Goal: Task Accomplishment & Management: Use online tool/utility

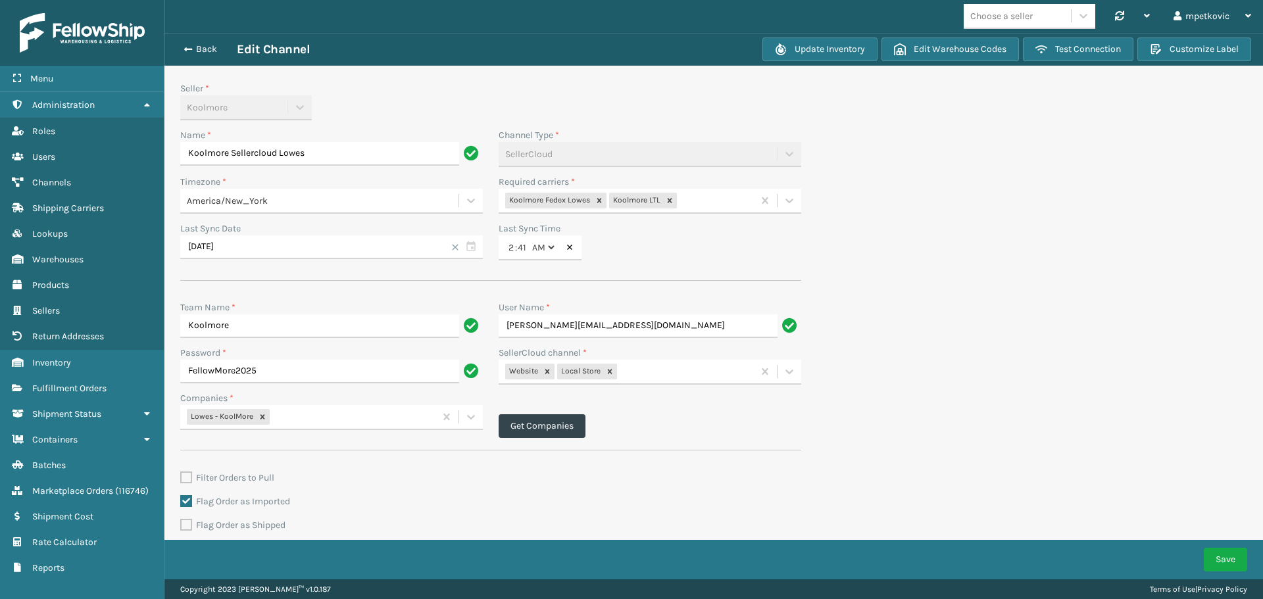
click at [462, 96] on div "Seller * Koolmore" at bounding box center [331, 101] width 303 height 39
drag, startPoint x: 428, startPoint y: 111, endPoint x: 418, endPoint y: 114, distance: 10.2
click at [428, 112] on div "Seller * Koolmore" at bounding box center [331, 101] width 303 height 39
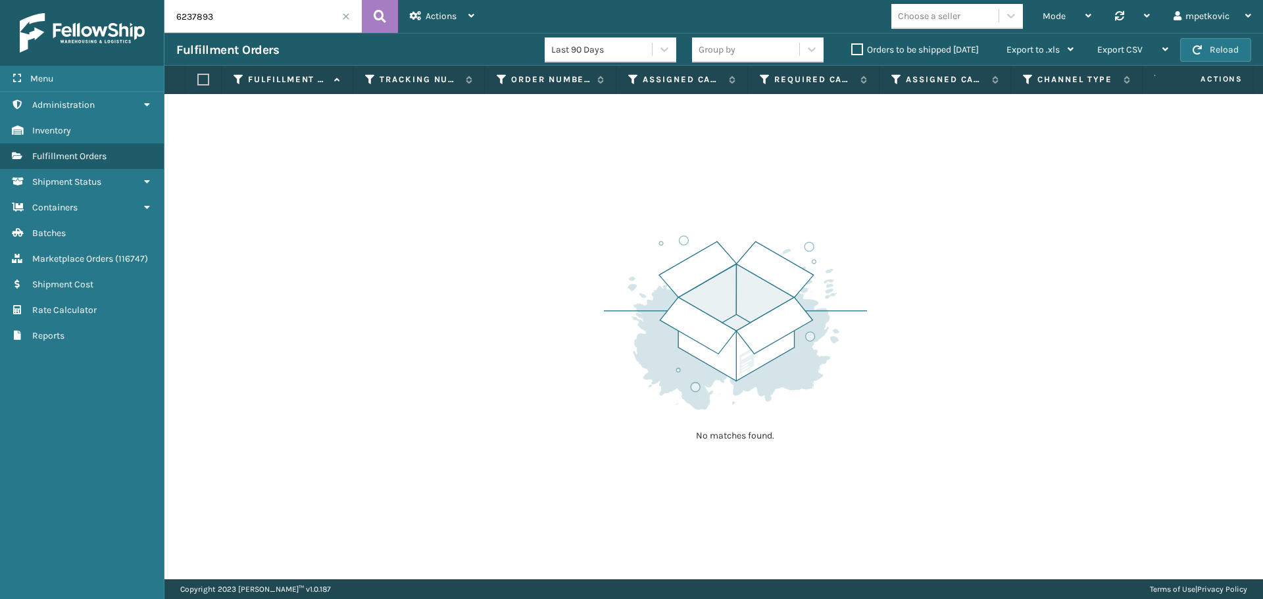
click at [860, 50] on label "Orders to be shipped [DATE]" at bounding box center [915, 49] width 128 height 11
click at [852, 50] on input "Orders to be shipped [DATE]" at bounding box center [851, 46] width 1 height 9
click at [345, 16] on span at bounding box center [346, 16] width 8 height 8
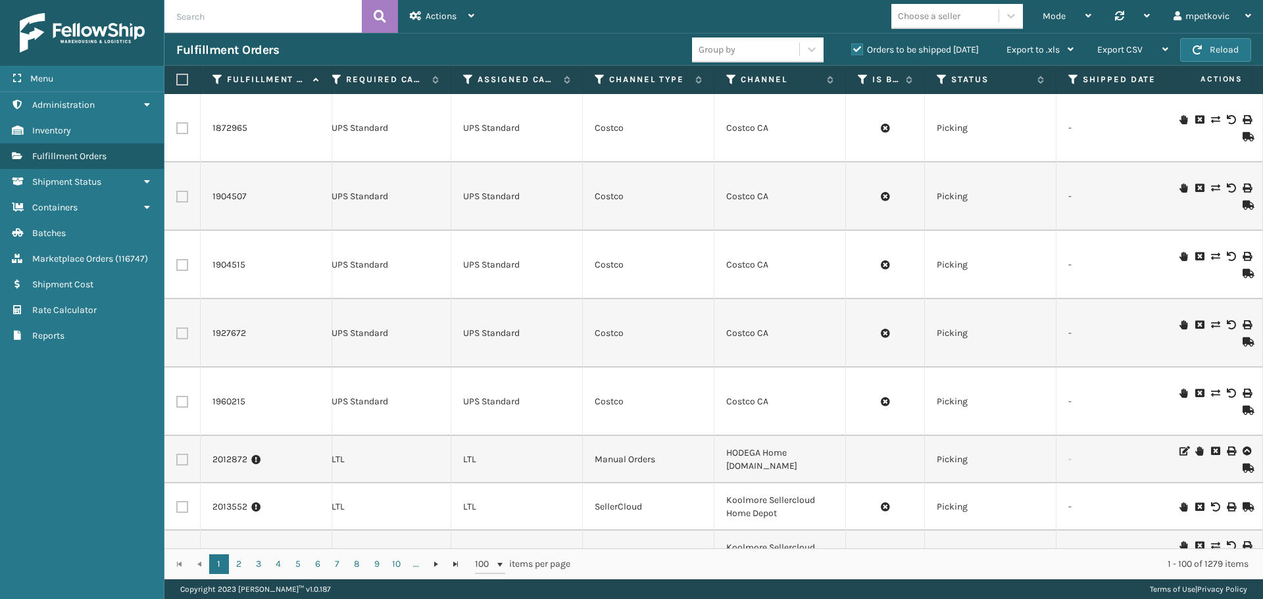
scroll to position [0, 426]
click at [731, 80] on icon at bounding box center [733, 80] width 11 height 12
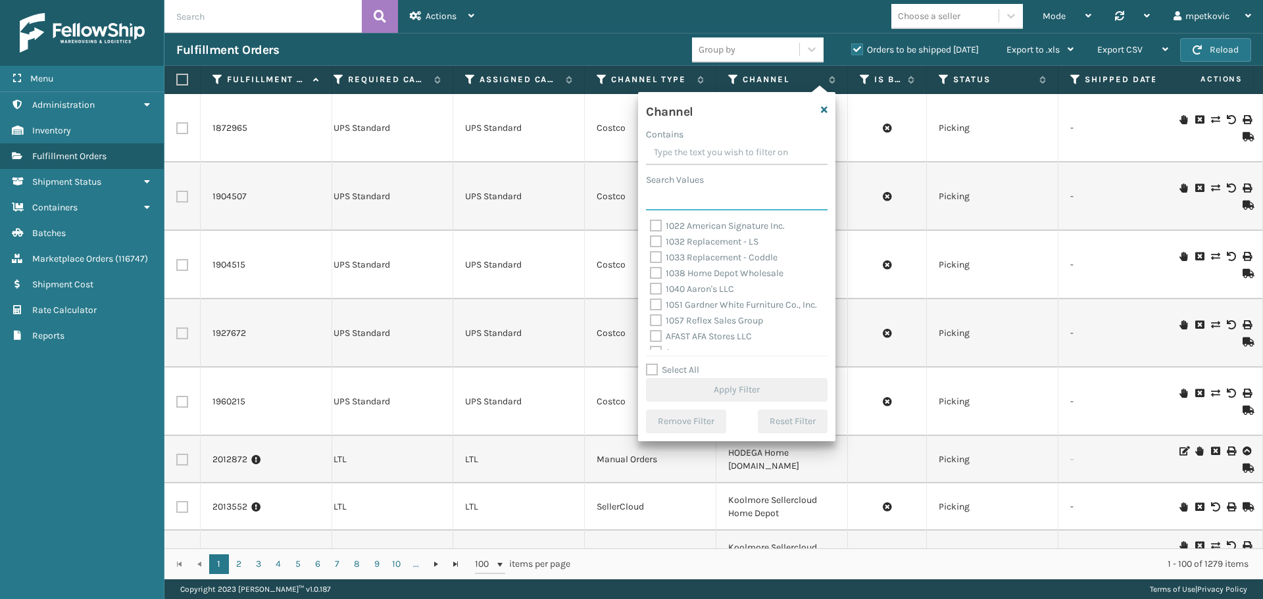
click at [739, 197] on input "Search Values" at bounding box center [737, 199] width 182 height 24
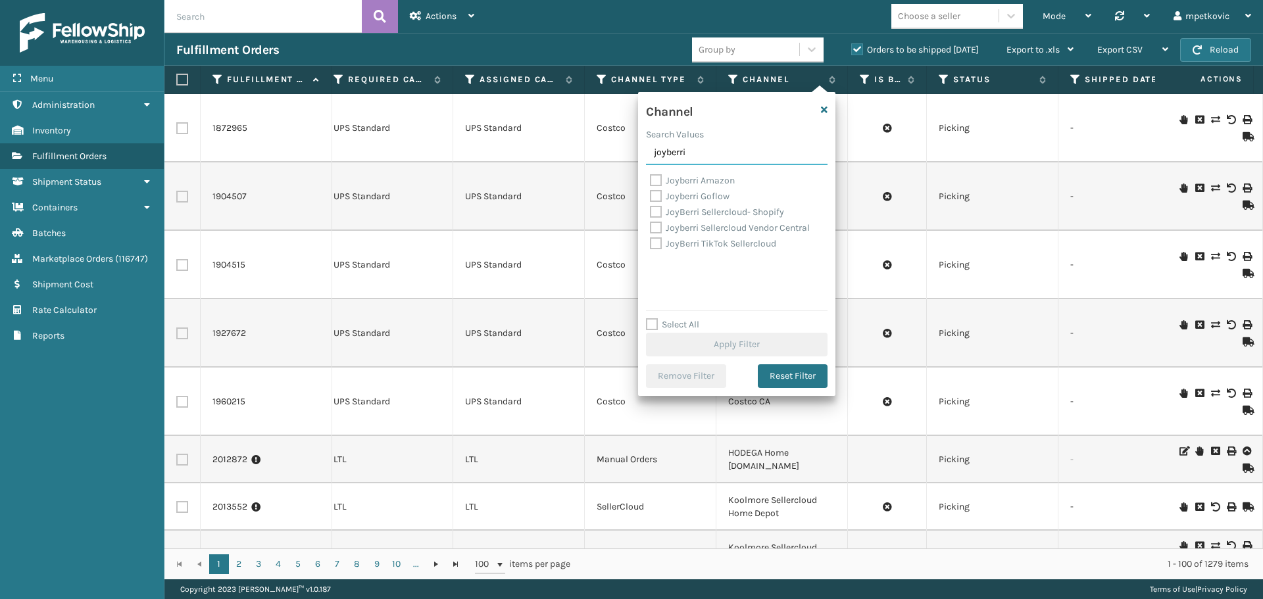
type input "joyberri"
click at [718, 226] on label "Joyberri Sellercloud Vendor Central" at bounding box center [730, 227] width 160 height 11
click at [650, 226] on input "Joyberri Sellercloud Vendor Central" at bounding box center [650, 224] width 1 height 9
checkbox input "true"
click at [754, 348] on button "Apply Filter" at bounding box center [737, 345] width 182 height 24
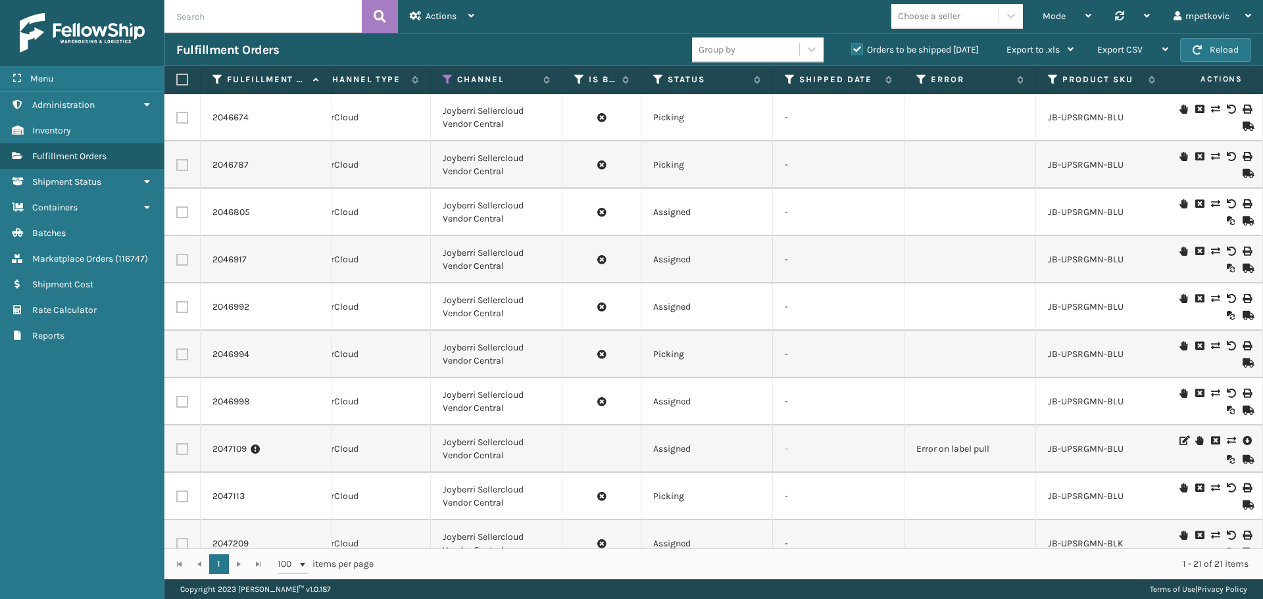
scroll to position [0, 0]
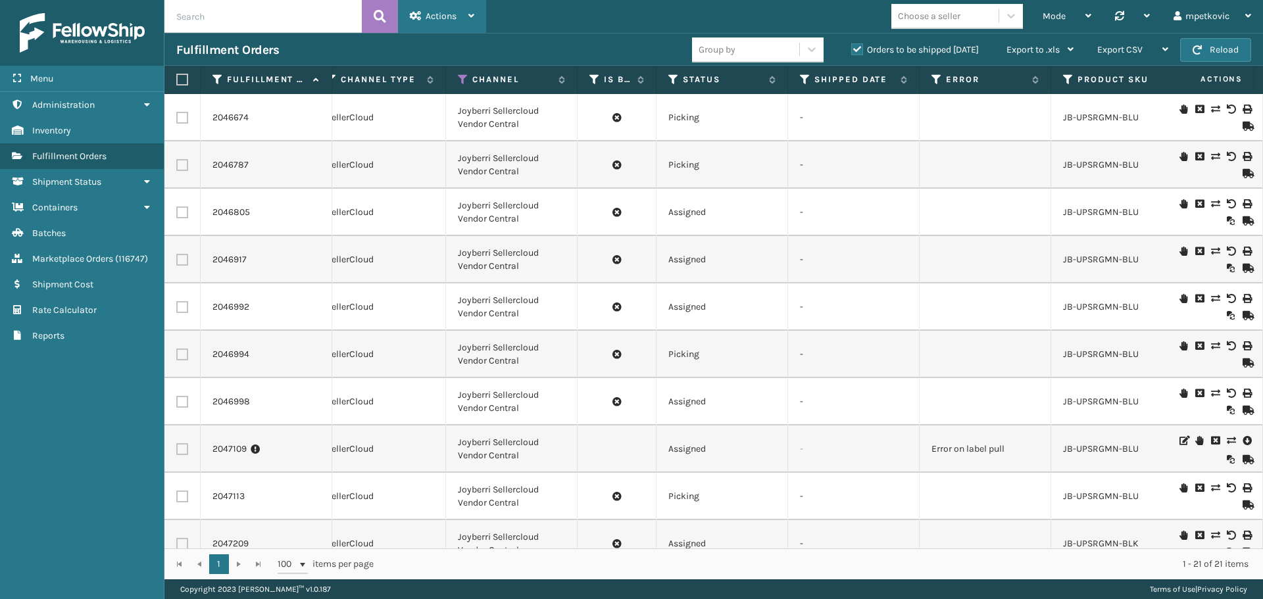
click at [460, 18] on div "Actions" at bounding box center [442, 16] width 64 height 33
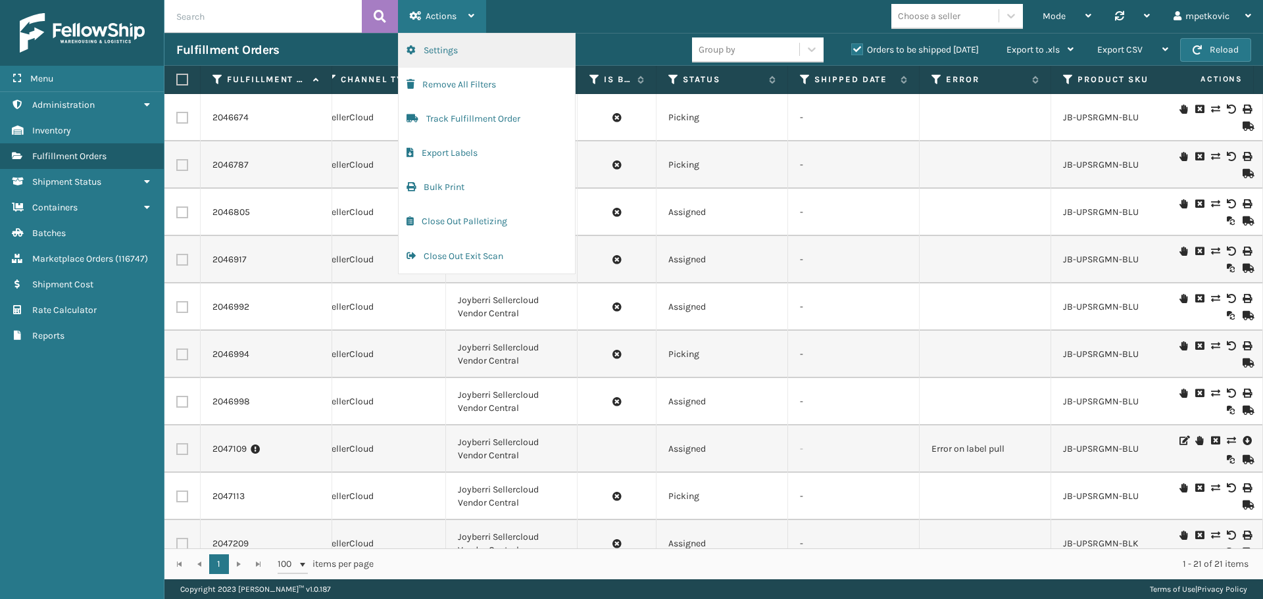
click at [462, 41] on button "Settings" at bounding box center [487, 51] width 176 height 34
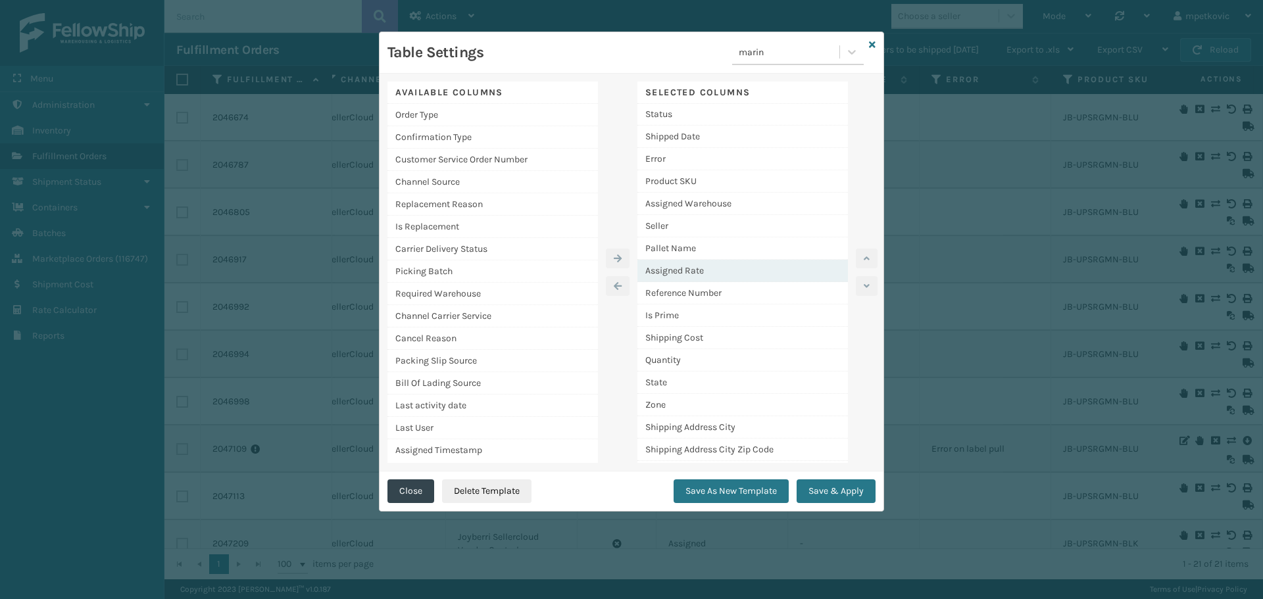
click at [696, 273] on div "Assigned Rate" at bounding box center [742, 271] width 210 height 22
click at [870, 257] on button "button" at bounding box center [867, 259] width 22 height 20
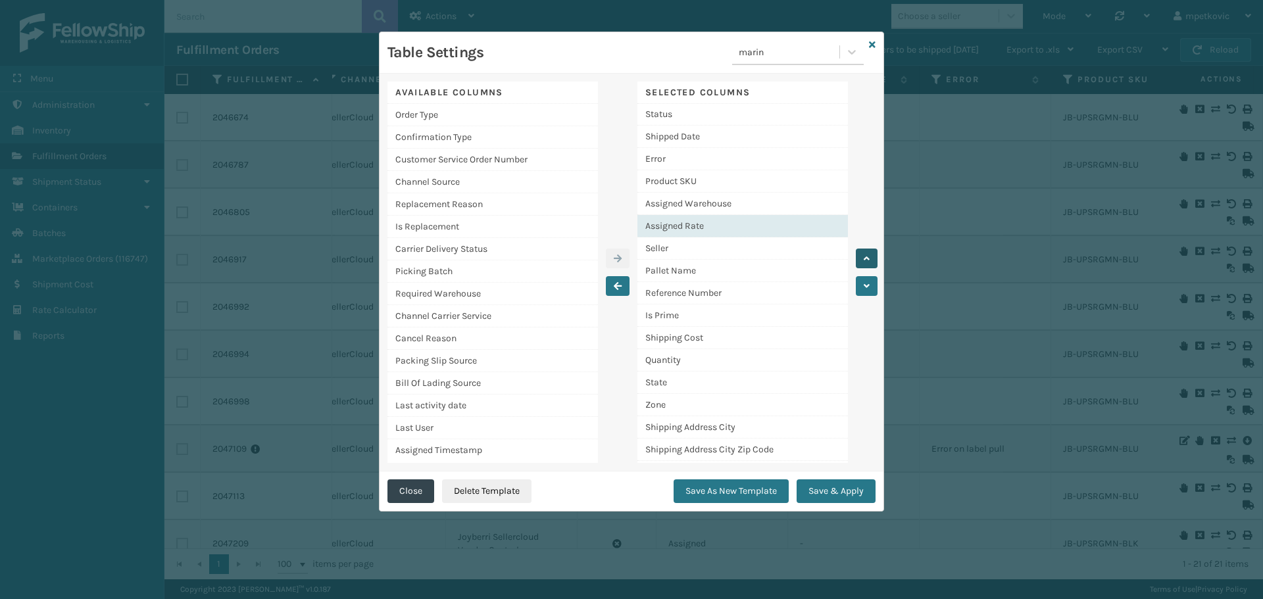
click at [870, 257] on button "button" at bounding box center [867, 259] width 22 height 20
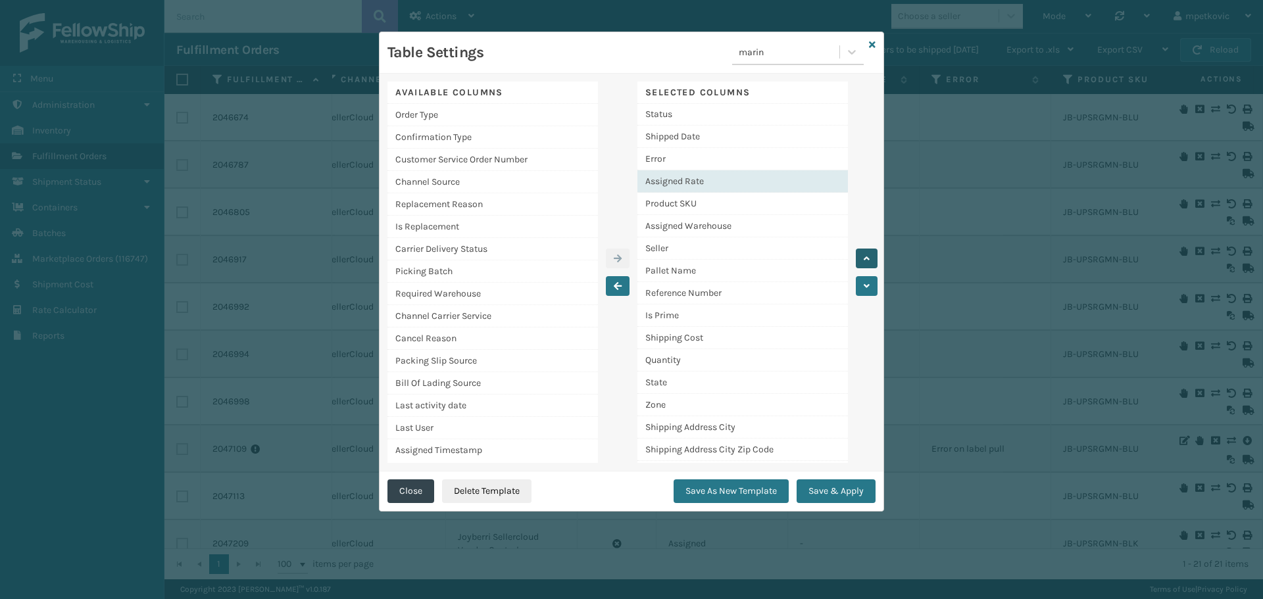
click at [870, 257] on button "button" at bounding box center [867, 259] width 22 height 20
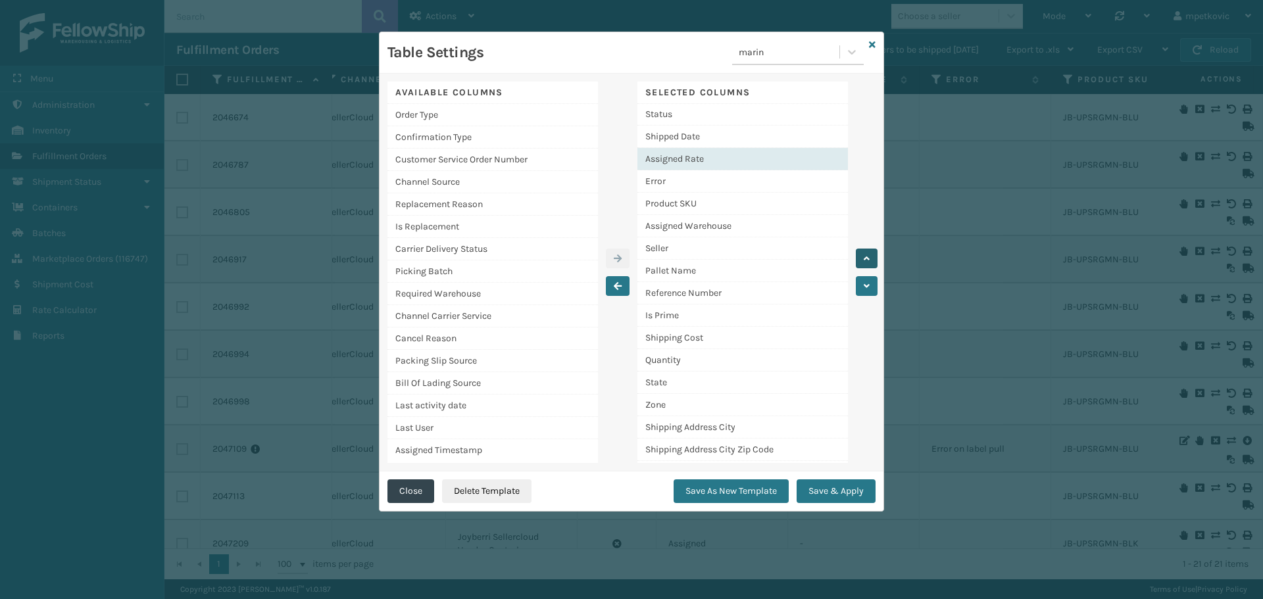
click at [870, 257] on button "button" at bounding box center [867, 259] width 22 height 20
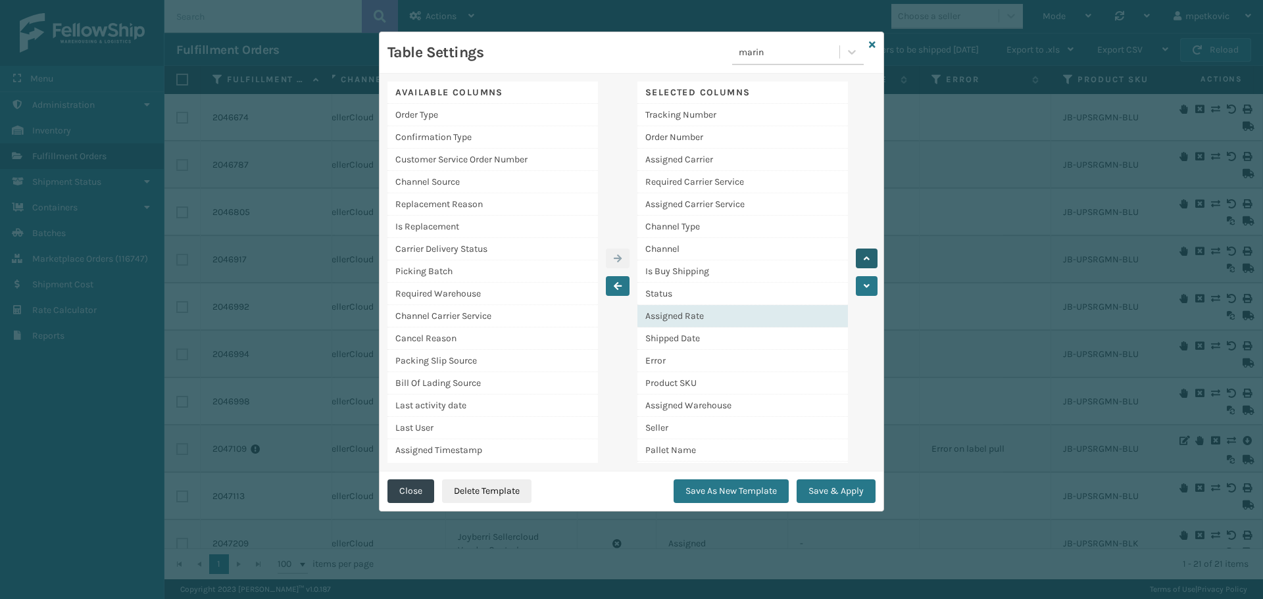
click at [864, 259] on icon "button" at bounding box center [867, 258] width 6 height 9
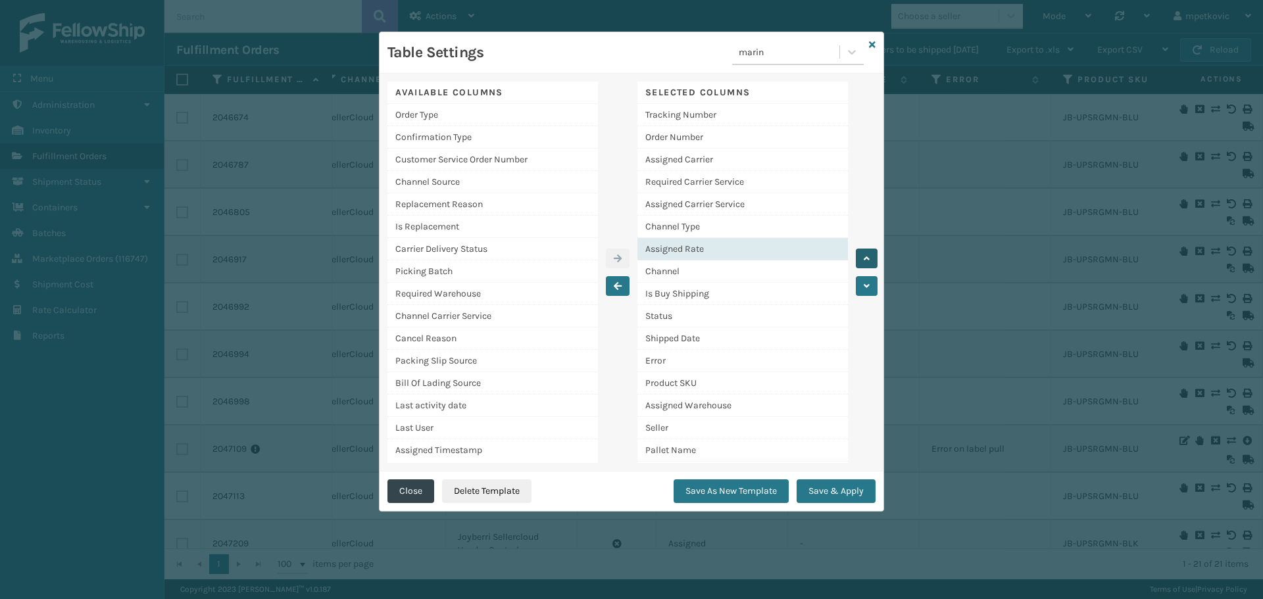
click at [864, 259] on icon "button" at bounding box center [867, 258] width 6 height 9
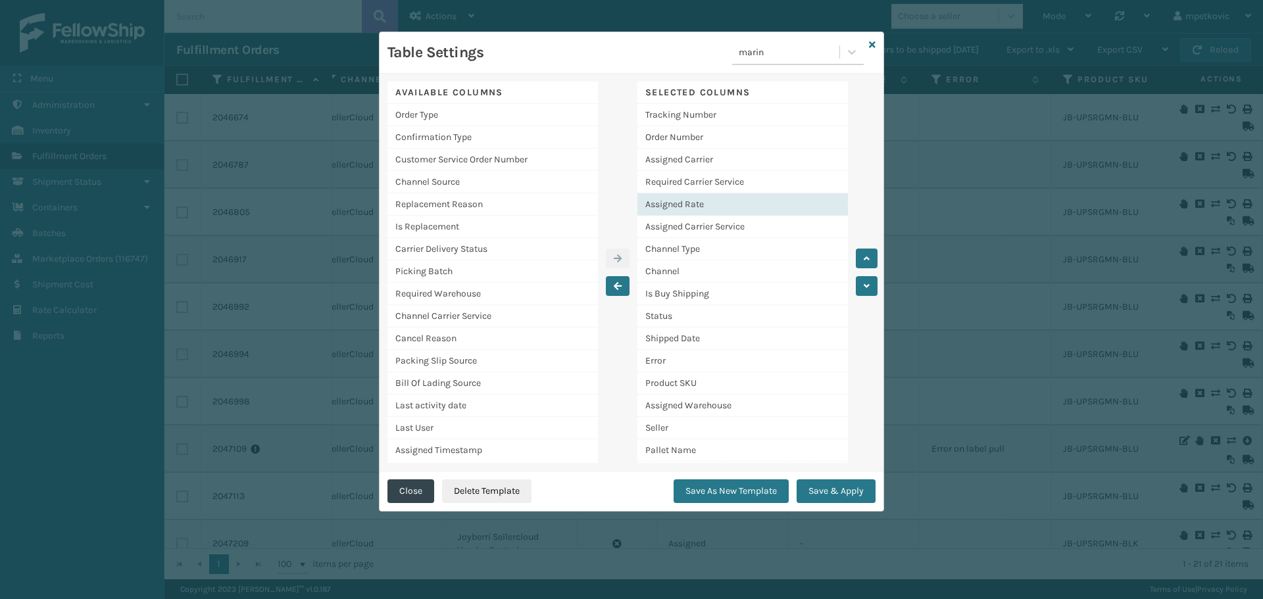
click at [690, 205] on div "Assigned Rate" at bounding box center [742, 204] width 210 height 22
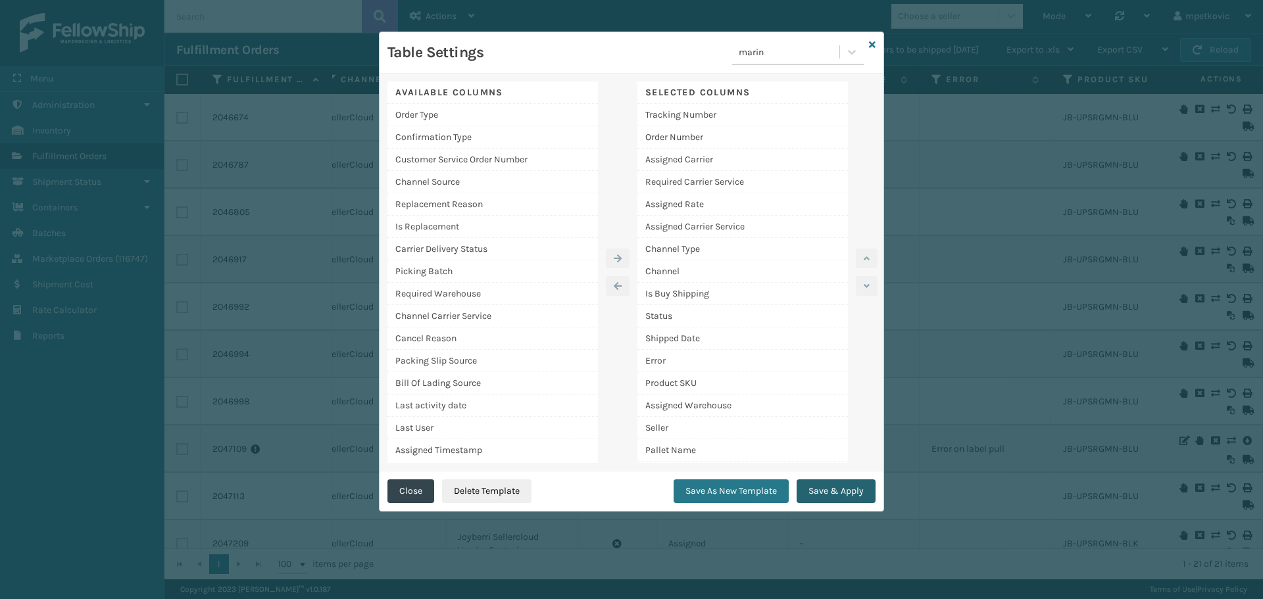
click at [819, 484] on button "Save & Apply" at bounding box center [835, 491] width 79 height 24
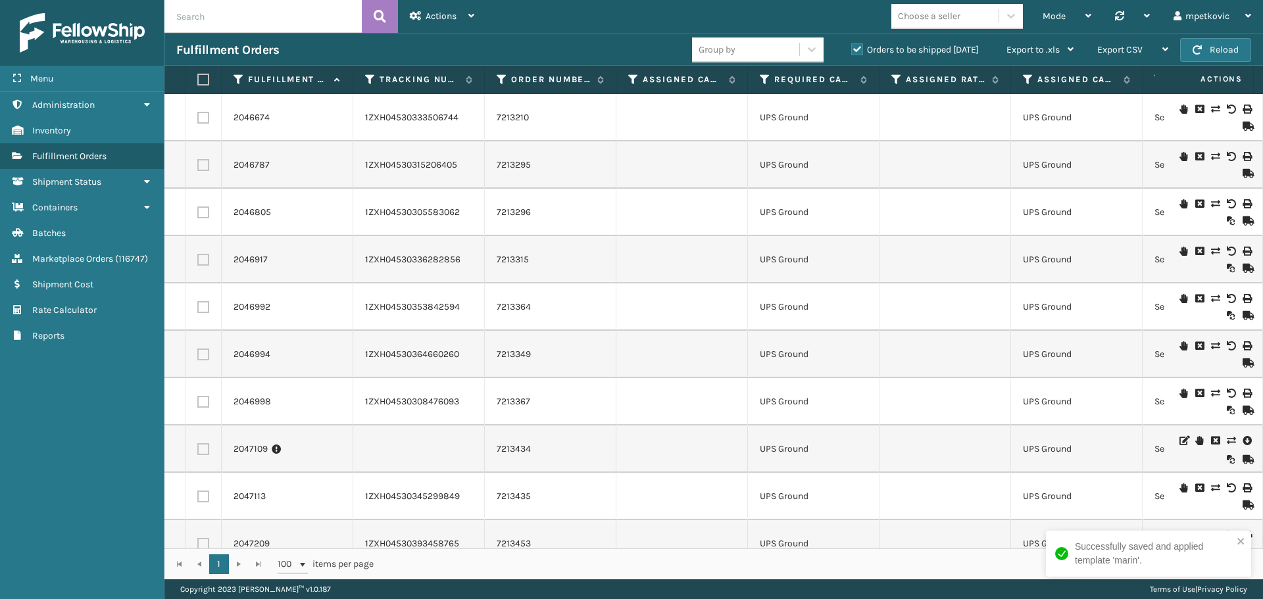
click at [1094, 560] on div "Successfully saved and applied template 'marin'." at bounding box center [1154, 554] width 158 height 28
click at [111, 438] on div "Menu Administration Inventory Fulfillment Orders Shipment Status Containers Bat…" at bounding box center [82, 299] width 164 height 599
